Goal: Communication & Community: Answer question/provide support

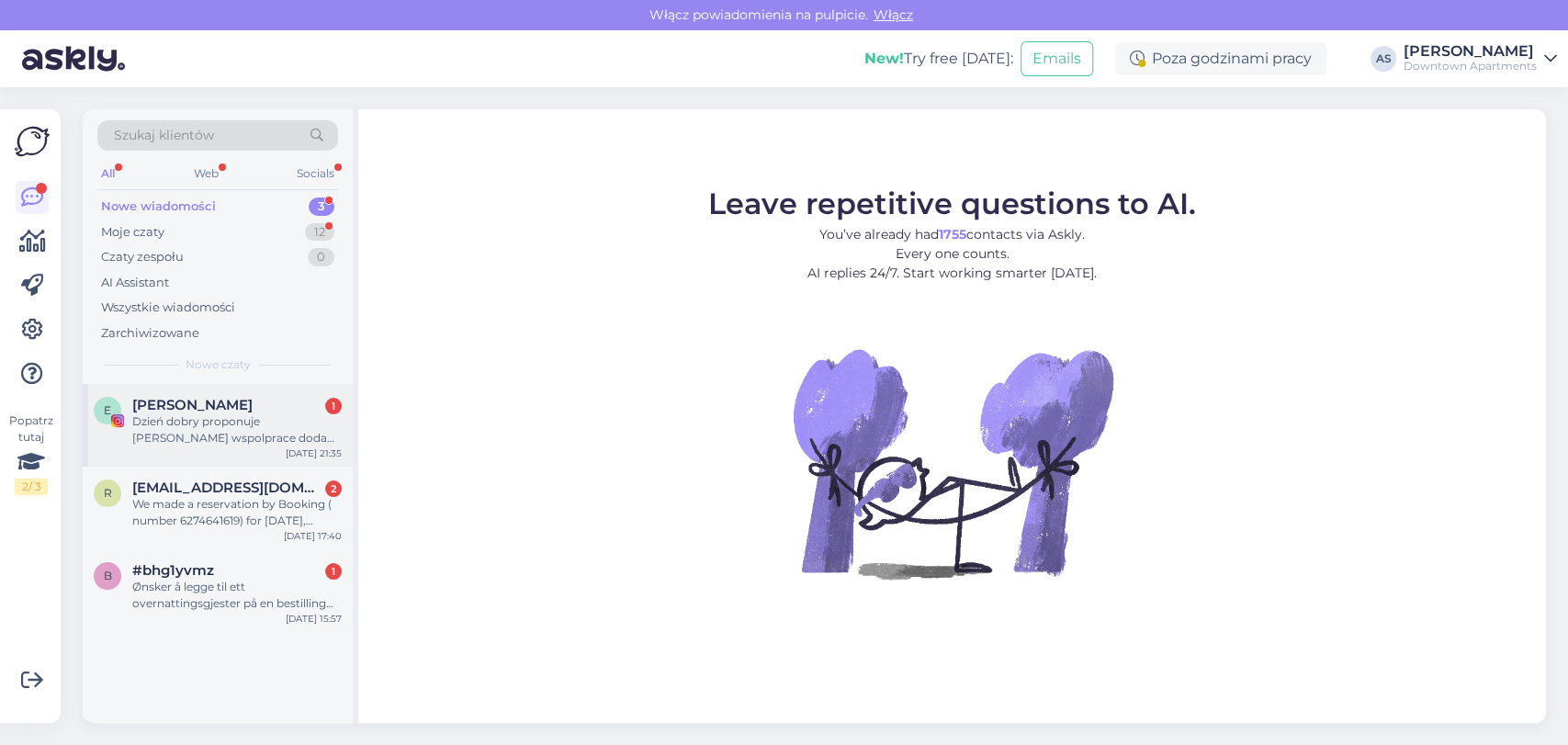
click at [186, 409] on span "[PERSON_NAME]" at bounding box center [192, 404] width 120 height 17
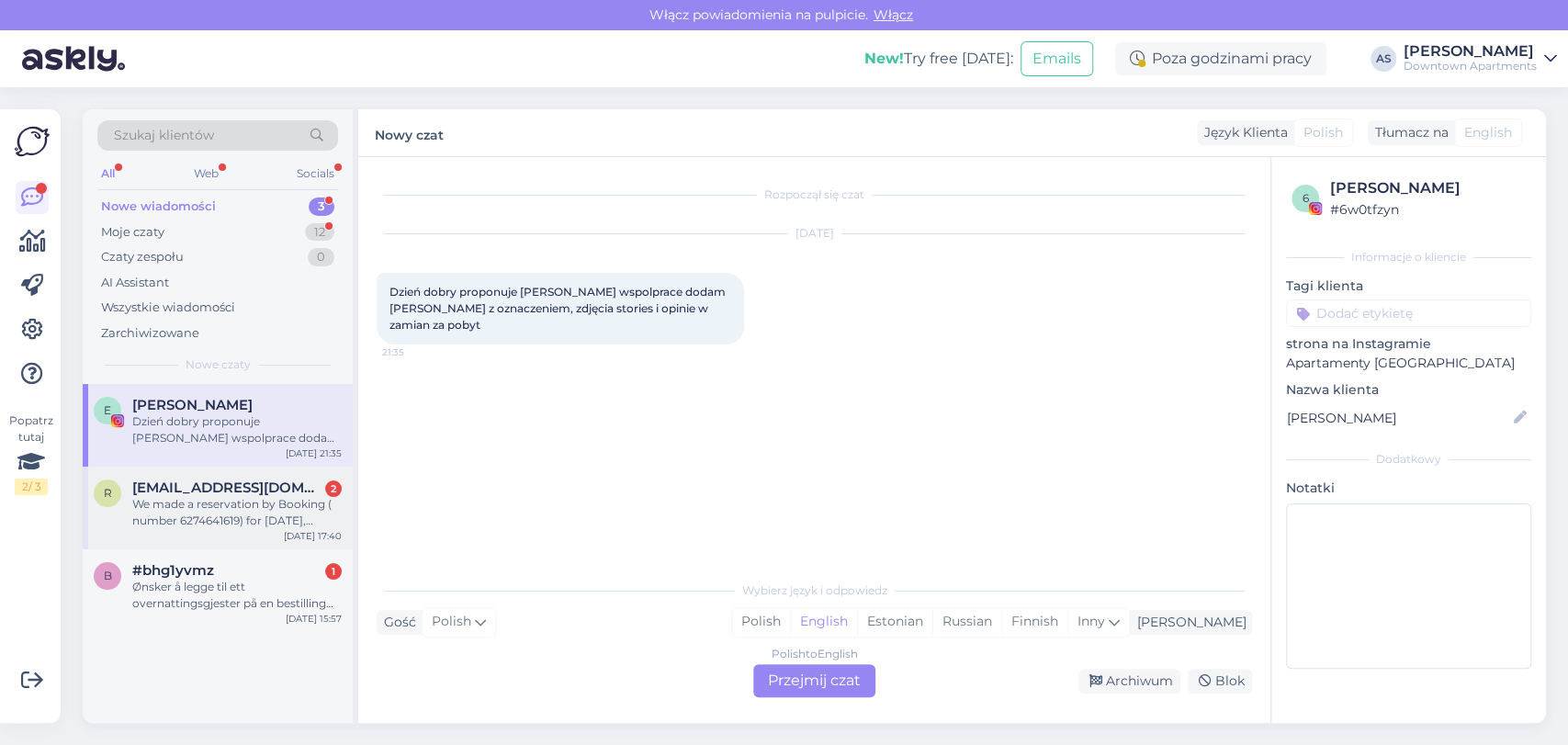
click at [189, 496] on div "We made a reservation by Booking ( number 6274641619) for [DATE], [DATE]. Can w…" at bounding box center [237, 513] width 210 height 33
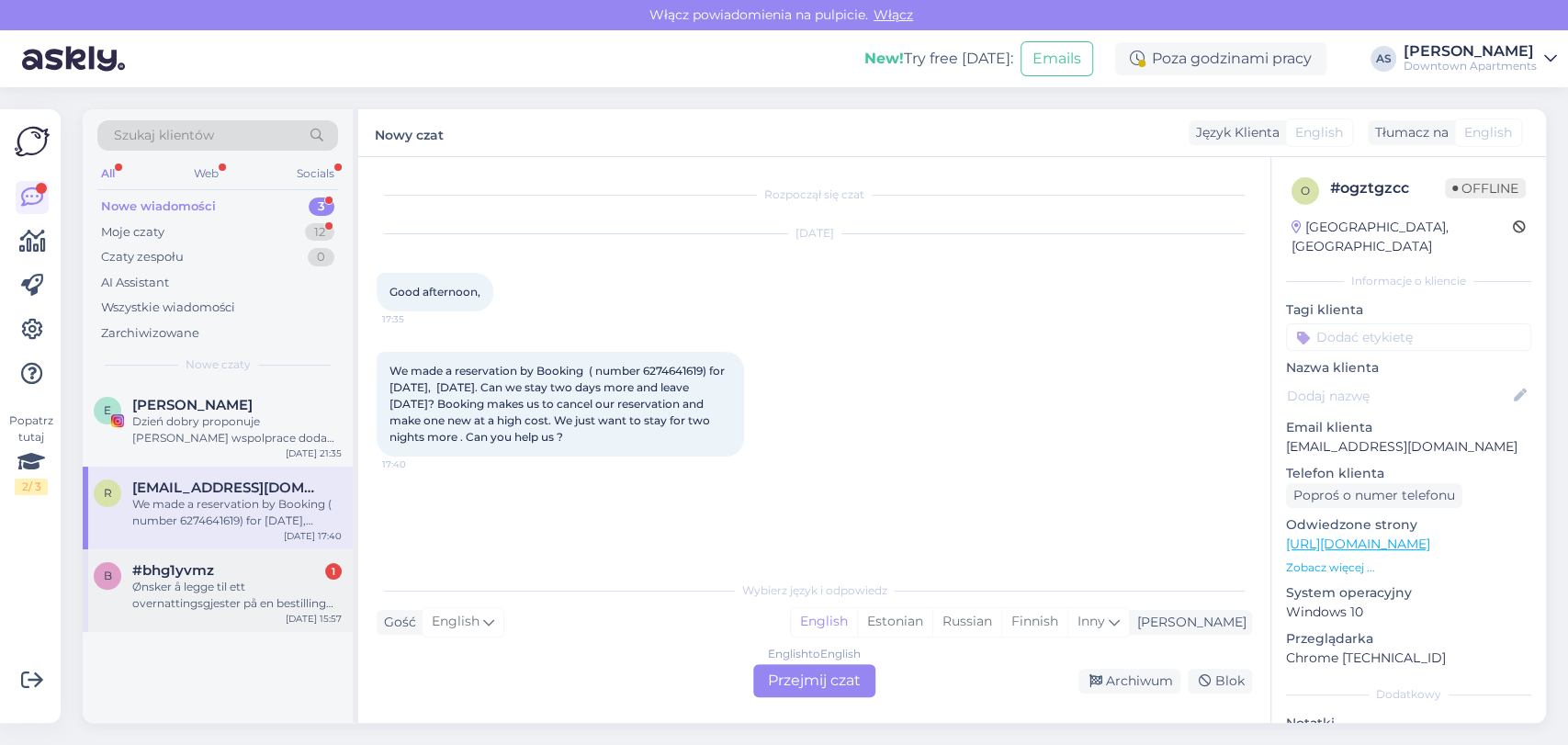
click at [128, 582] on div "b #bhg1yvmz 1 Ønsker å legge til ett overnattingsgjester på en bestilling jeg h…" at bounding box center [217, 586] width 248 height 50
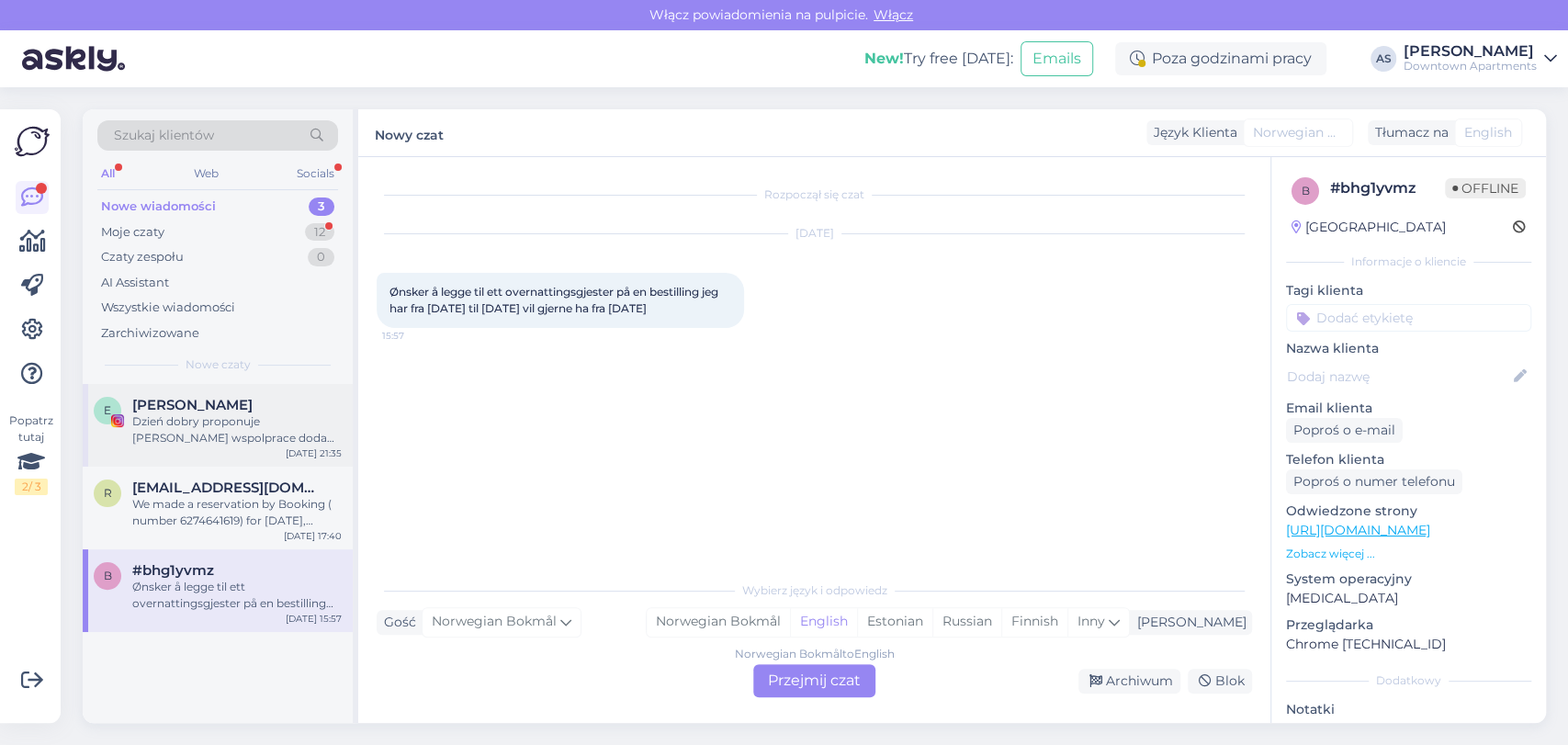
click at [203, 447] on div "E [PERSON_NAME] proponuje [PERSON_NAME] wspolprace dodam [PERSON_NAME] z oznacz…" at bounding box center [217, 425] width 270 height 82
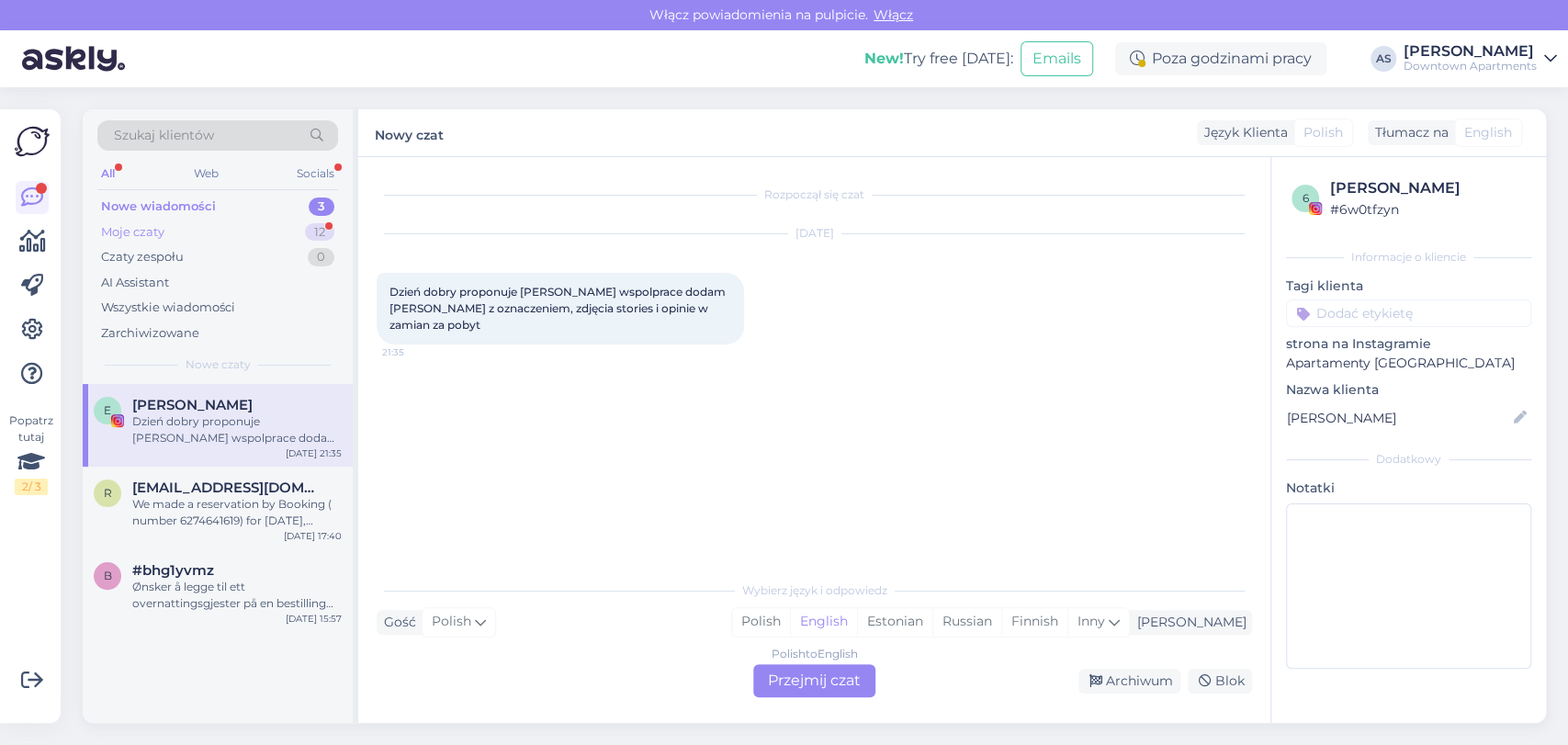
click at [256, 221] on div "Moje czaty 12" at bounding box center [217, 232] width 241 height 25
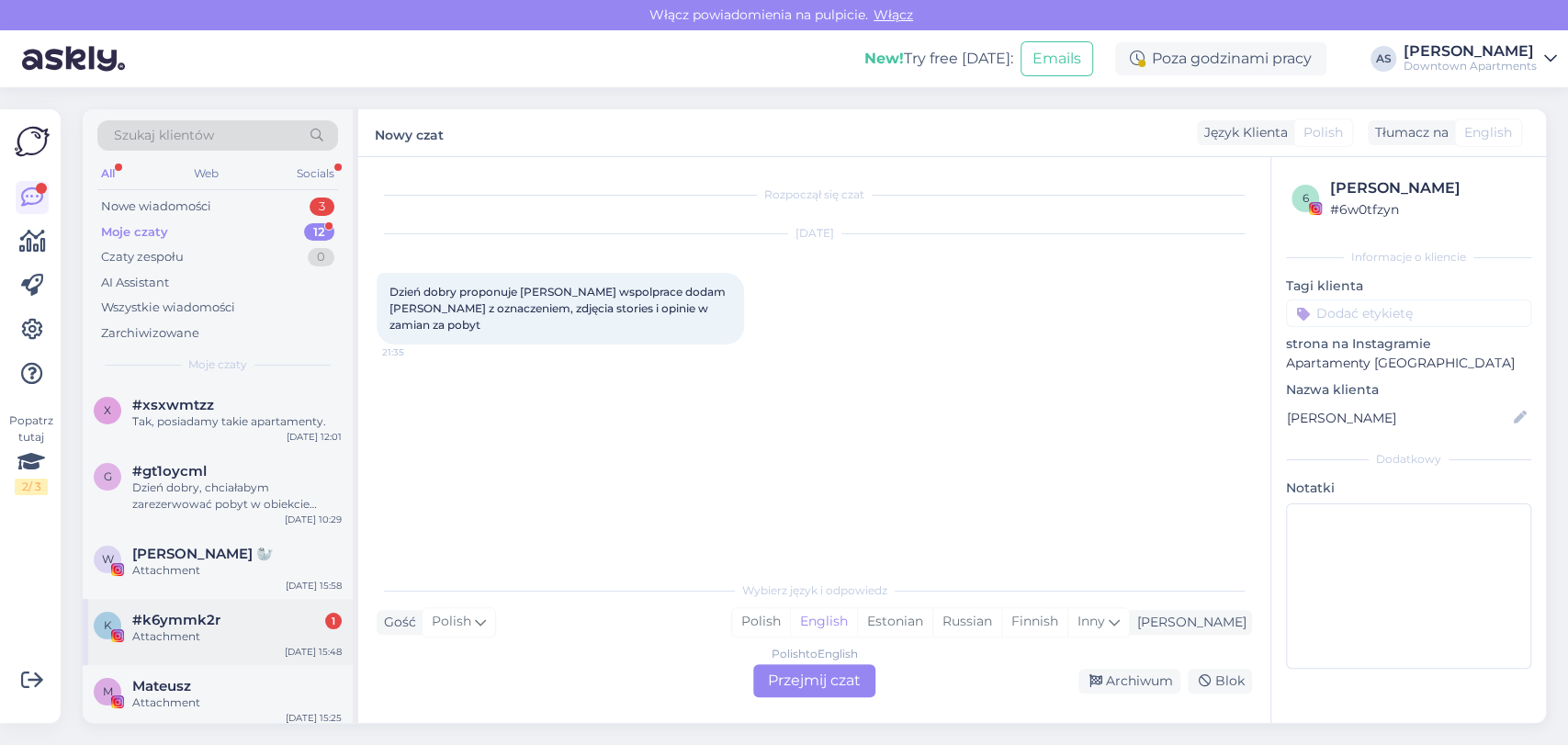
click at [183, 605] on div "k #k6ymmk2r 1 Attachment [DATE] 15:48" at bounding box center [217, 632] width 270 height 67
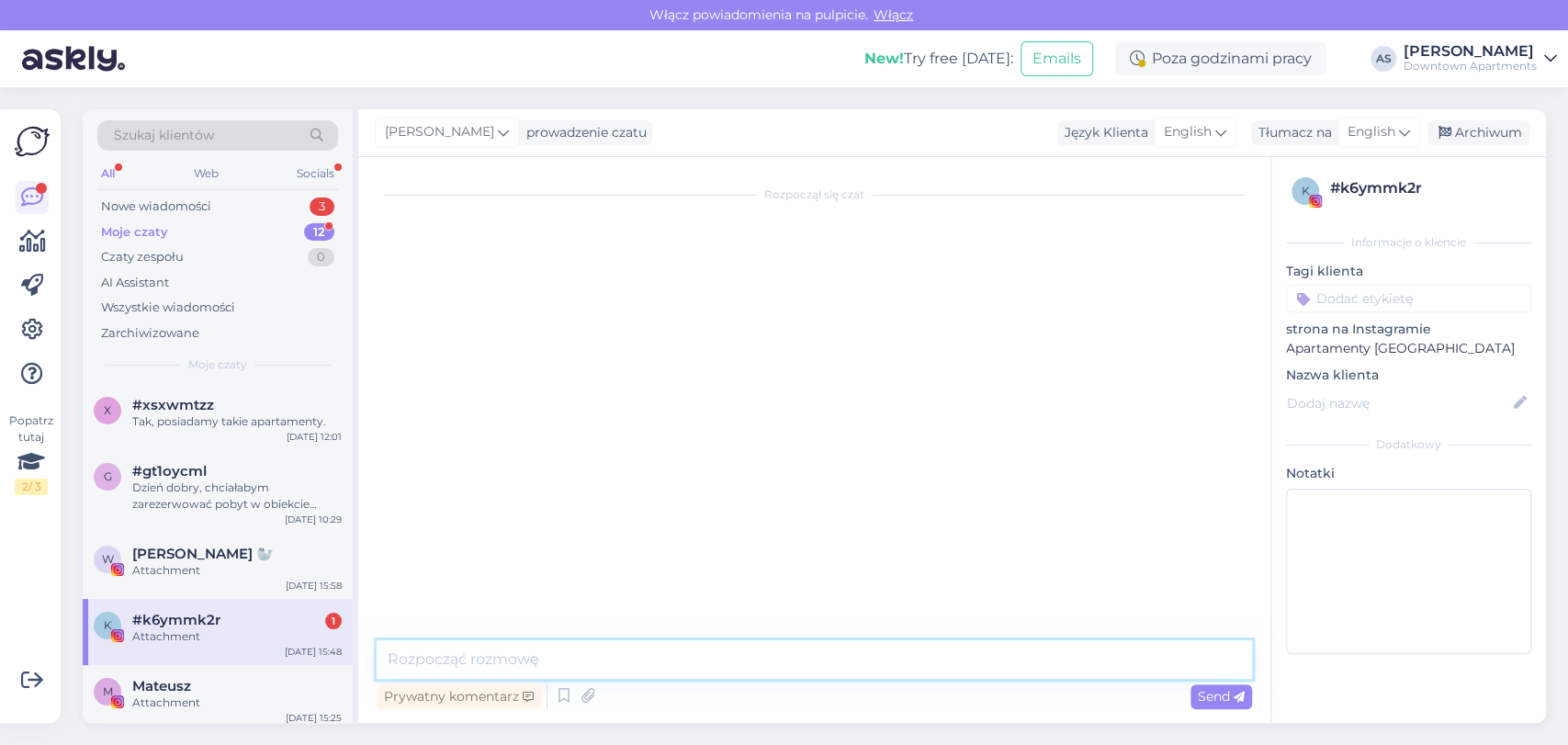
click at [1127, 656] on textarea at bounding box center [815, 659] width 876 height 38
click at [1226, 698] on span "Send" at bounding box center [1221, 696] width 47 height 17
click at [1017, 572] on div "Rozpoczął się czat" at bounding box center [823, 399] width 892 height 448
click at [332, 182] on div "Socials" at bounding box center [315, 173] width 45 height 23
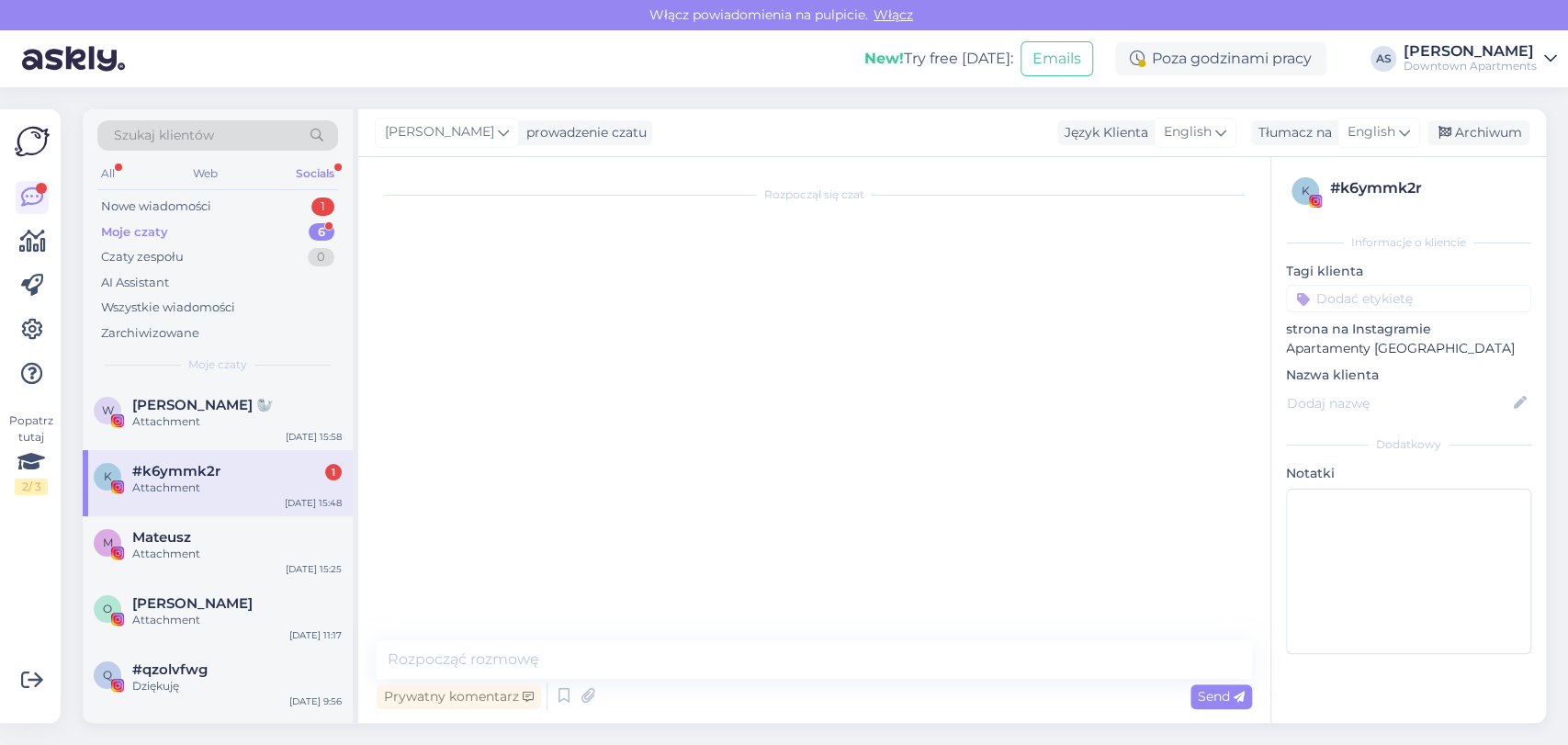
click at [271, 467] on div "#k6ymmk2r 1" at bounding box center [237, 471] width 210 height 17
click at [291, 201] on div "Nowe wiadomości 1" at bounding box center [217, 207] width 241 height 25
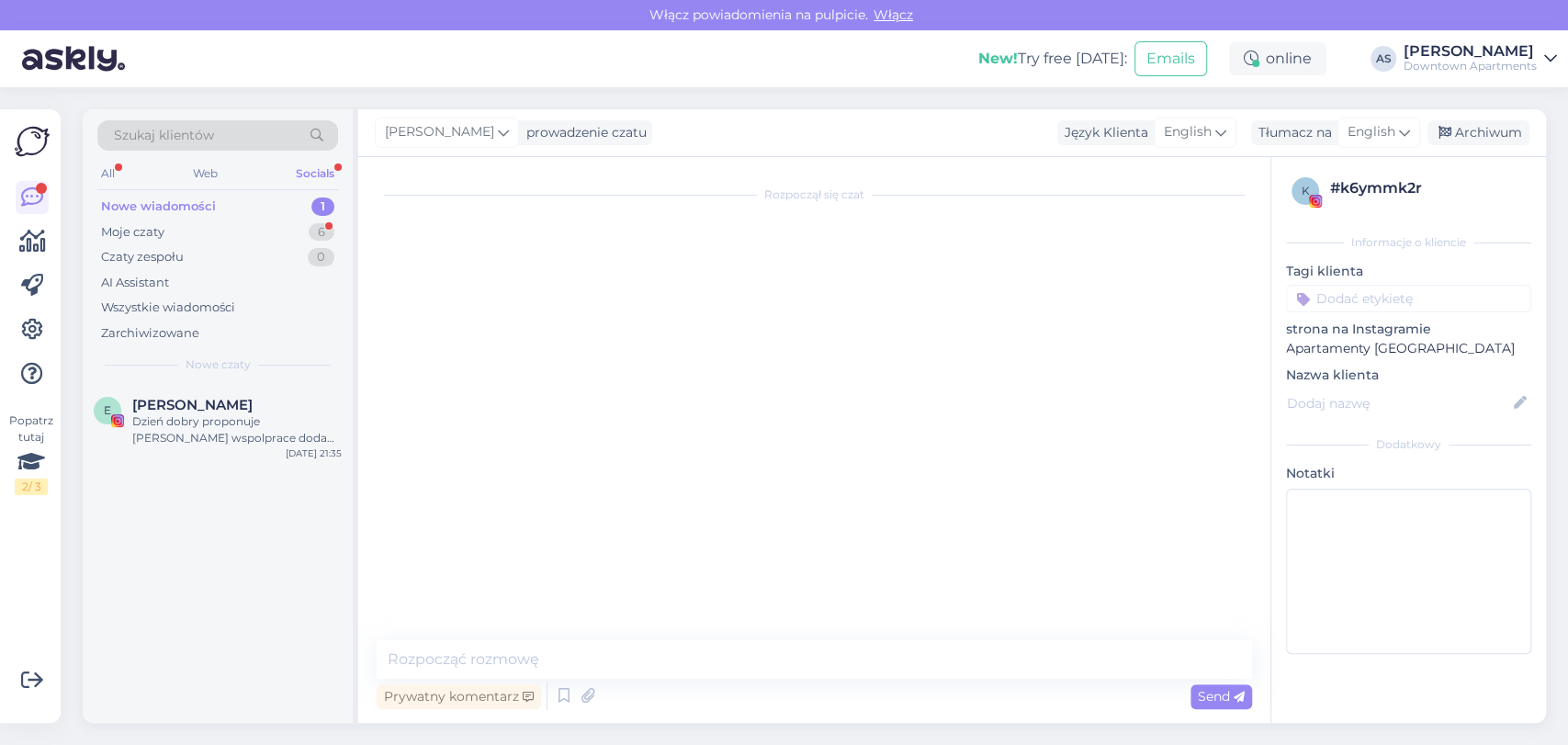
click at [242, 468] on div "E [PERSON_NAME] proponuje [PERSON_NAME] wspolprace dodam [PERSON_NAME] z oznacz…" at bounding box center [217, 553] width 270 height 339
click at [246, 452] on div "E [PERSON_NAME] proponuje [PERSON_NAME] wspolprace dodam [PERSON_NAME] z oznacz…" at bounding box center [217, 425] width 270 height 82
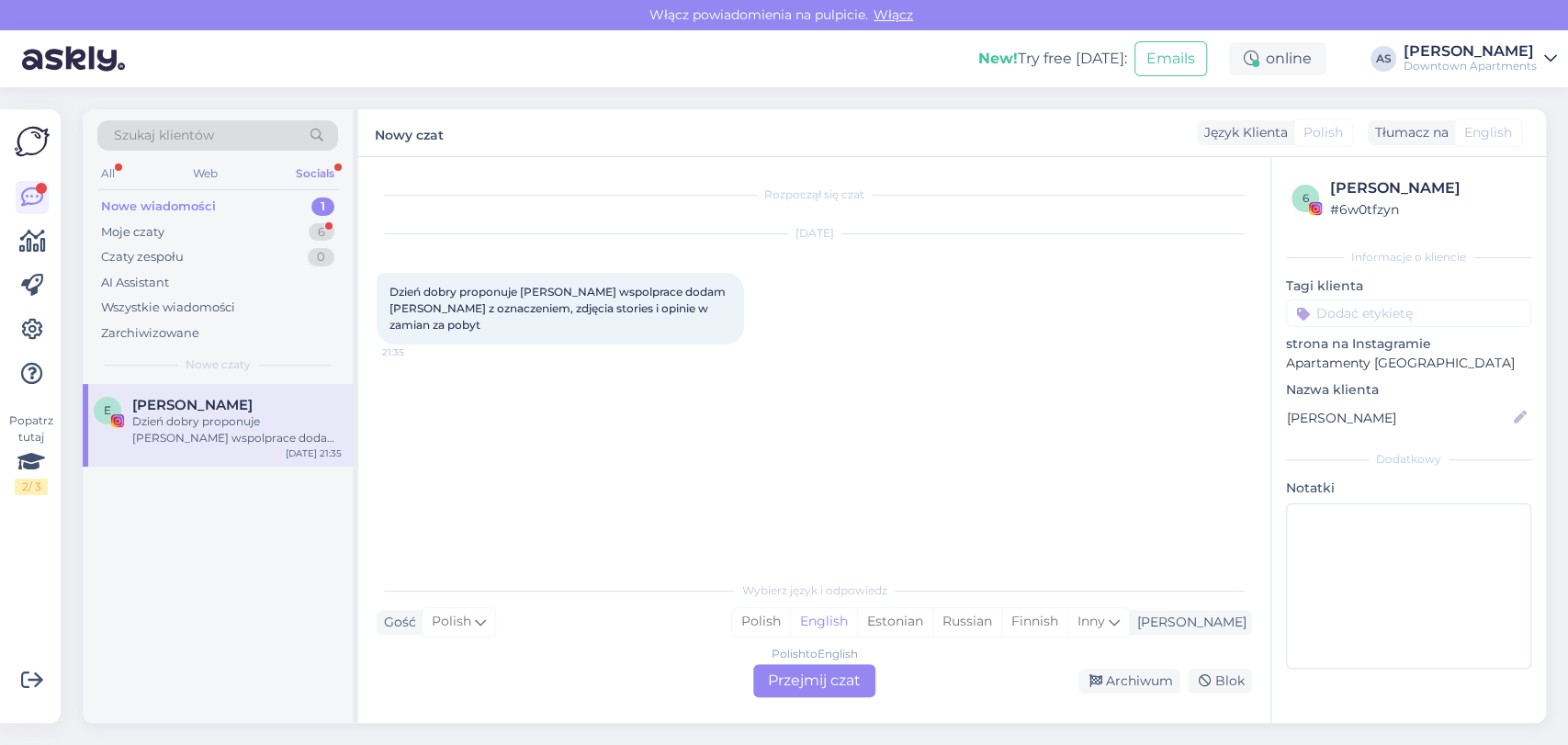
click at [772, 682] on div "Polish to English Przejmij czat" at bounding box center [814, 680] width 122 height 33
